Goal: Obtain resource: Obtain resource

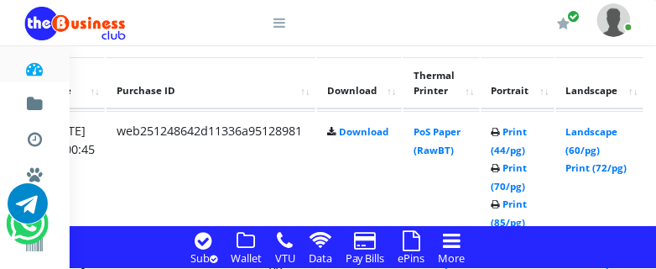
scroll to position [1388, 350]
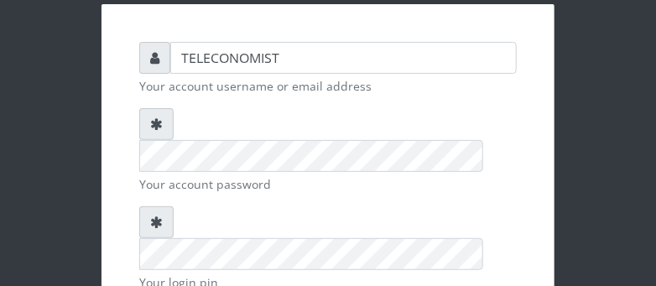
scroll to position [133, 0]
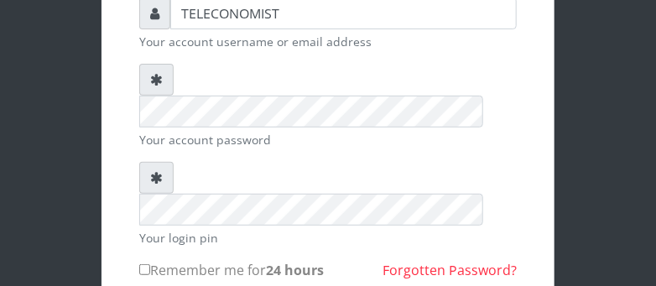
click at [145, 264] on input "Remember me for 24 hours" at bounding box center [144, 269] width 11 height 11
checkbox input "true"
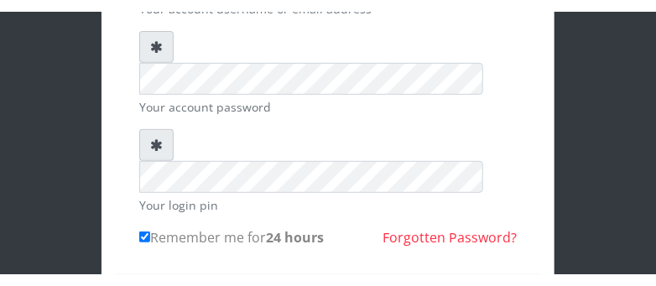
scroll to position [177, 0]
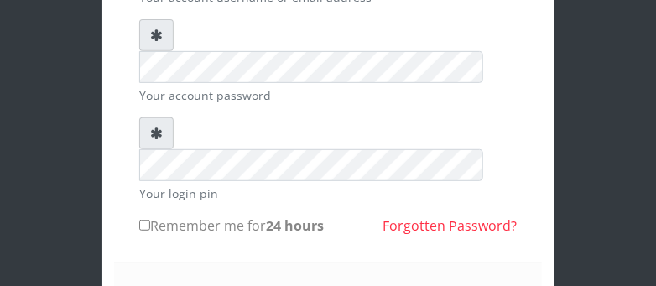
scroll to position [177, 0]
click at [144, 220] on input "Remember me for 24 hours" at bounding box center [144, 225] width 11 height 11
checkbox input "true"
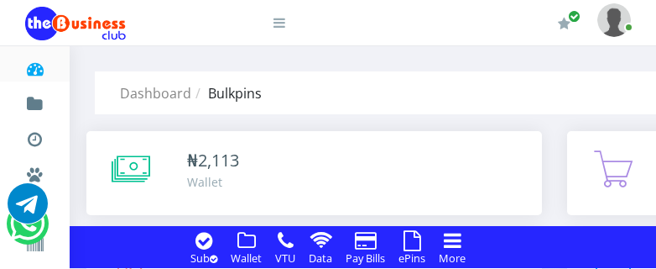
drag, startPoint x: 0, startPoint y: 0, endPoint x: 660, endPoint y: 253, distance: 707.1
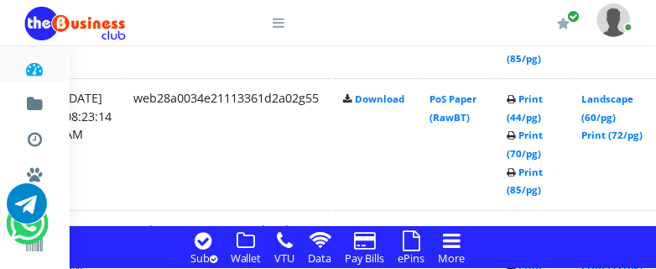
scroll to position [1683, 349]
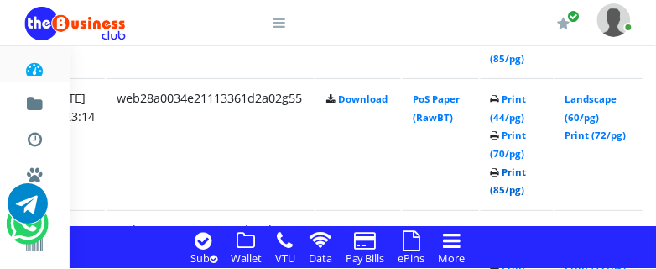
click at [527, 188] on link "Print (85/pg)" at bounding box center [509, 180] width 36 height 31
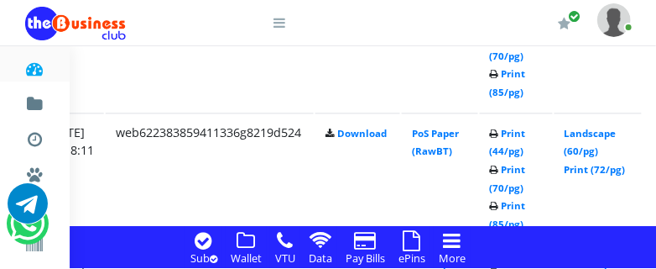
scroll to position [2570, 323]
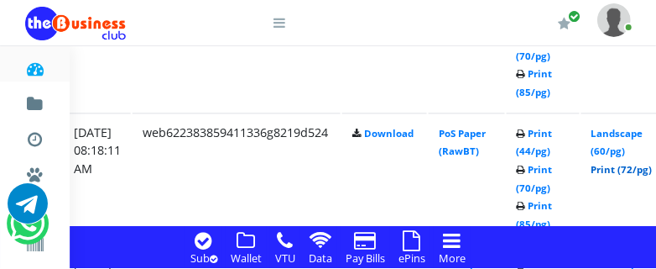
click at [643, 166] on link "Print (72/pg)" at bounding box center [622, 169] width 61 height 13
click at [636, 167] on link "Print (72/pg)" at bounding box center [622, 169] width 61 height 13
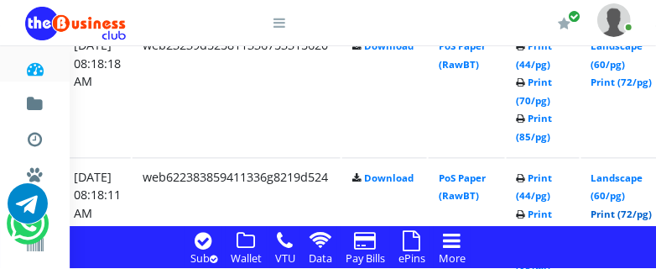
scroll to position [2481, 323]
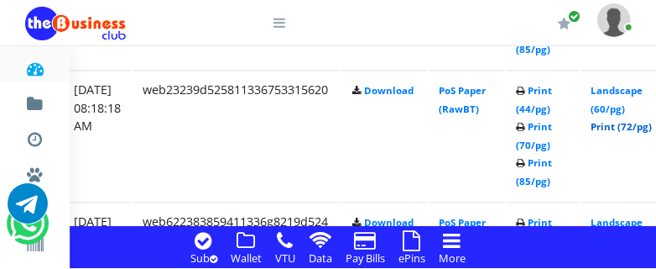
click at [636, 125] on link "Print (72/pg)" at bounding box center [622, 126] width 61 height 13
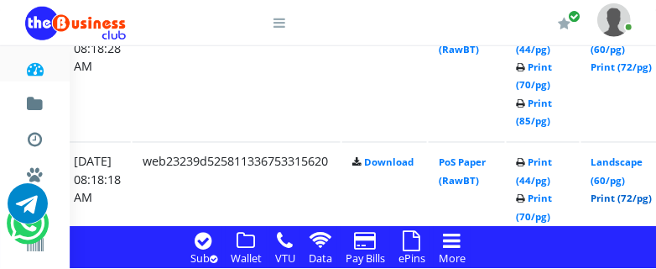
scroll to position [2348, 323]
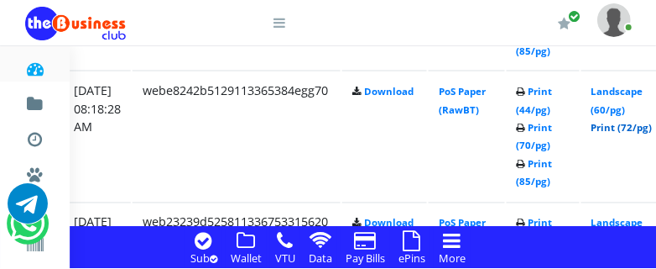
click at [644, 125] on link "Print (72/pg)" at bounding box center [622, 128] width 61 height 13
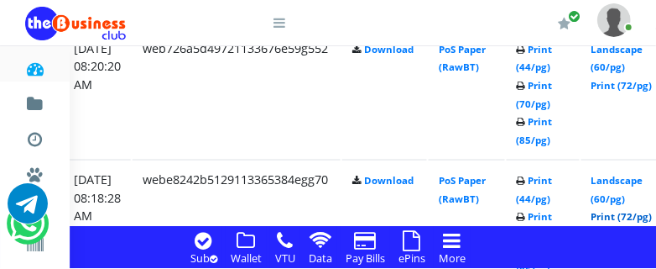
scroll to position [2215, 323]
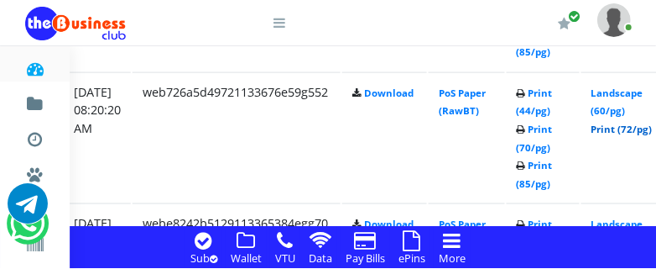
click at [639, 129] on link "Print (72/pg)" at bounding box center [622, 129] width 61 height 13
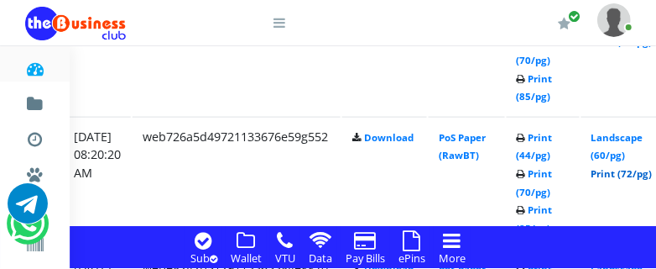
scroll to position [2126, 323]
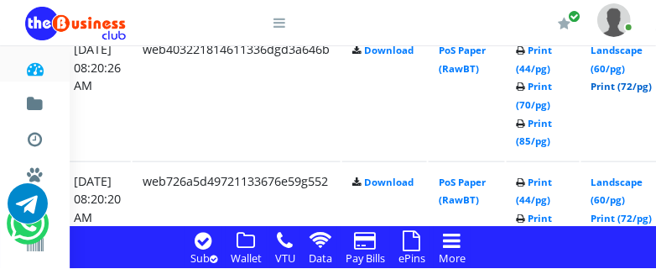
click at [642, 84] on link "Print (72/pg)" at bounding box center [622, 86] width 61 height 13
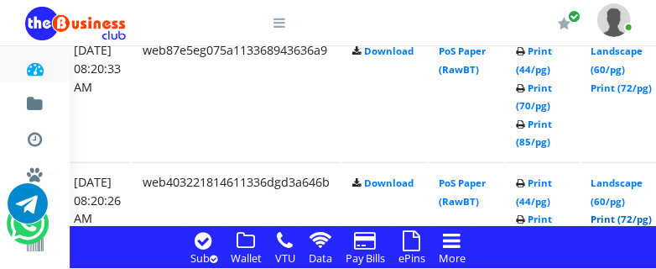
scroll to position [1949, 323]
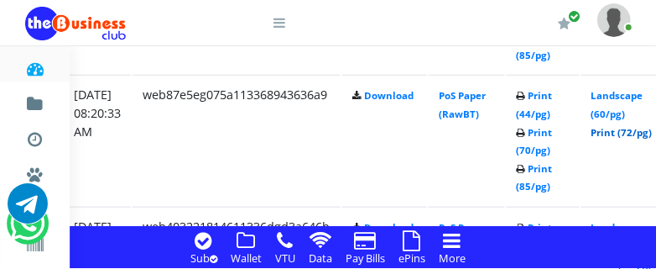
click at [634, 132] on link "Print (72/pg)" at bounding box center [622, 132] width 61 height 13
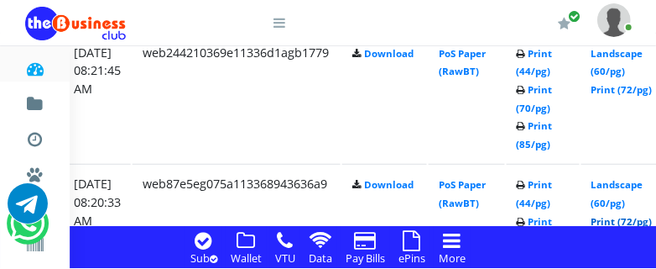
scroll to position [1816, 323]
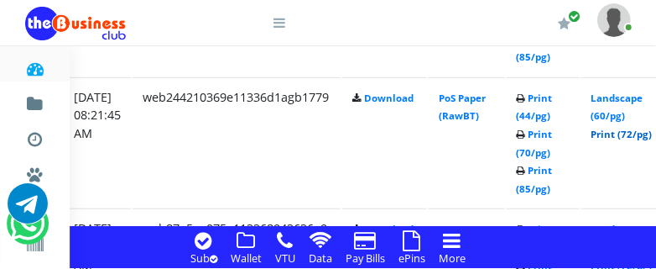
click at [640, 130] on link "Print (72/pg)" at bounding box center [622, 134] width 61 height 13
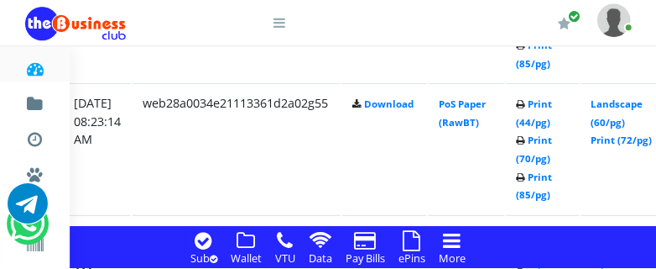
scroll to position [1639, 323]
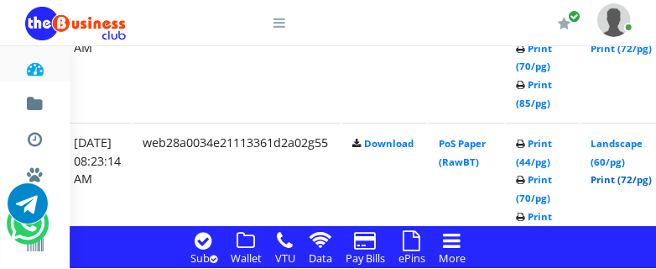
click at [643, 180] on link "Print (72/pg)" at bounding box center [622, 179] width 61 height 13
click at [633, 182] on link "Print (72/pg)" at bounding box center [622, 179] width 61 height 13
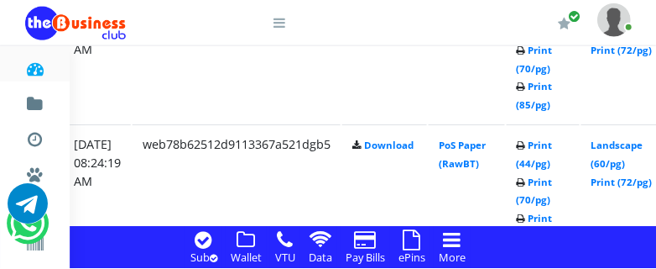
scroll to position [1506, 323]
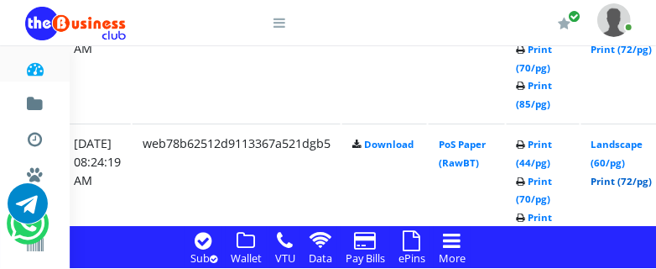
click at [637, 185] on link "Print (72/pg)" at bounding box center [622, 181] width 61 height 13
click at [639, 52] on link "Print (72/pg)" at bounding box center [622, 49] width 61 height 13
click at [649, 47] on link "Print (72/pg)" at bounding box center [622, 49] width 61 height 13
